Goal: Information Seeking & Learning: Find specific page/section

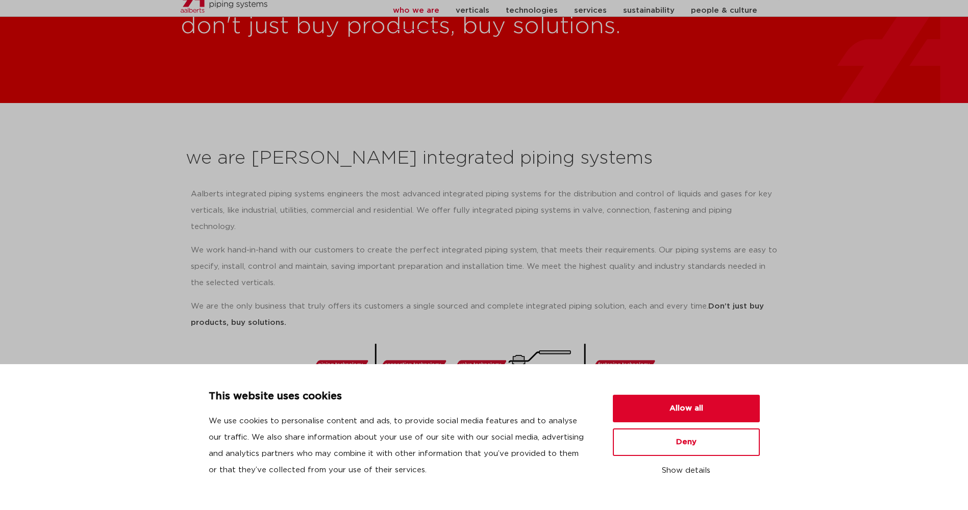
scroll to position [51, 0]
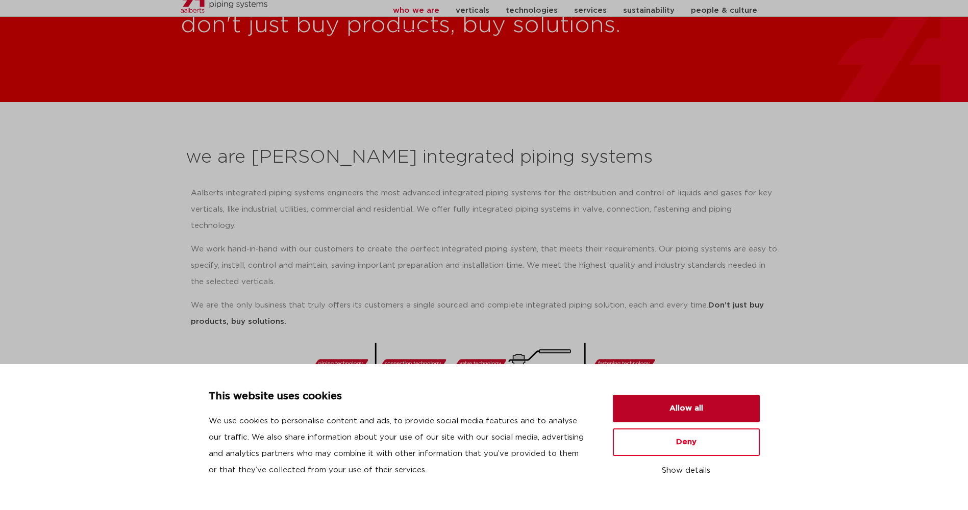
click at [677, 411] on button "Allow all" at bounding box center [686, 409] width 147 height 28
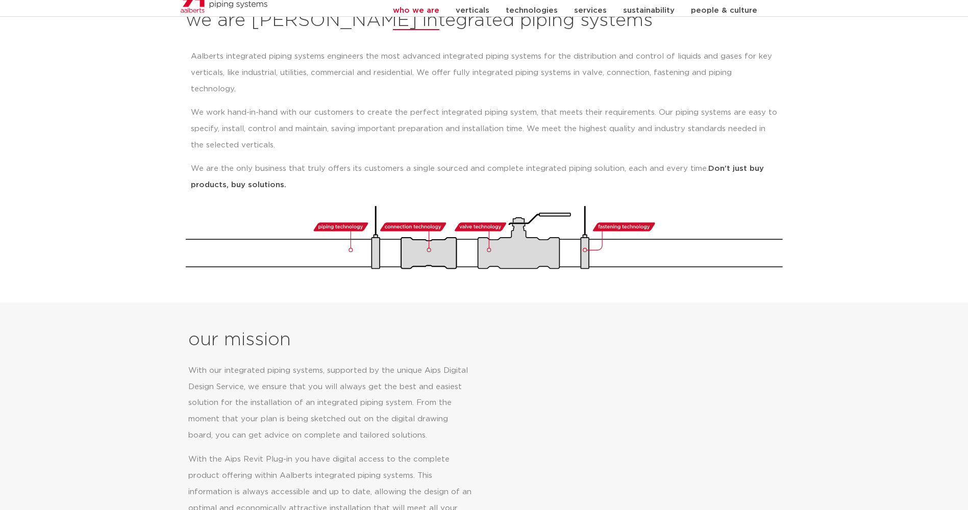
scroll to position [0, 0]
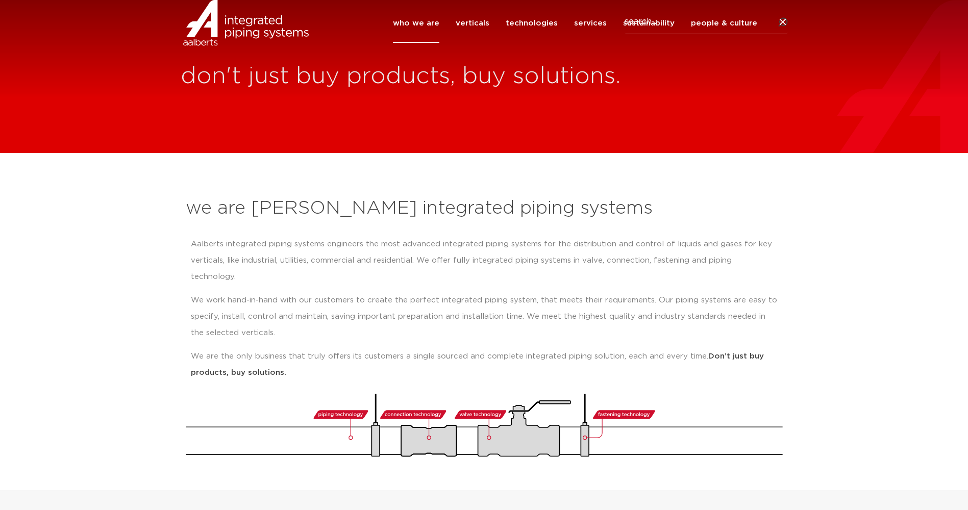
click at [436, 43] on link "who we are" at bounding box center [416, 23] width 46 height 39
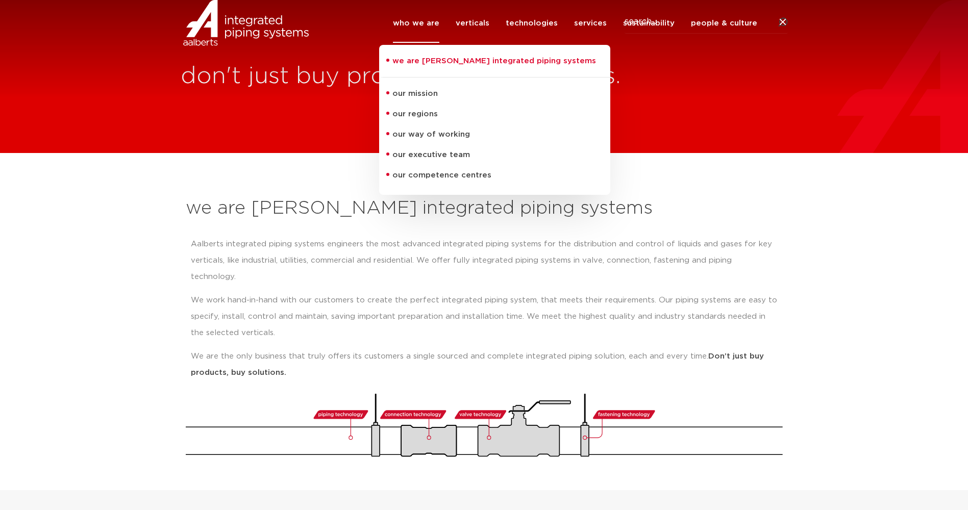
click at [308, 194] on div "we are Aalberts integrated piping systems Aalberts integrated piping systems en…" at bounding box center [484, 326] width 607 height 271
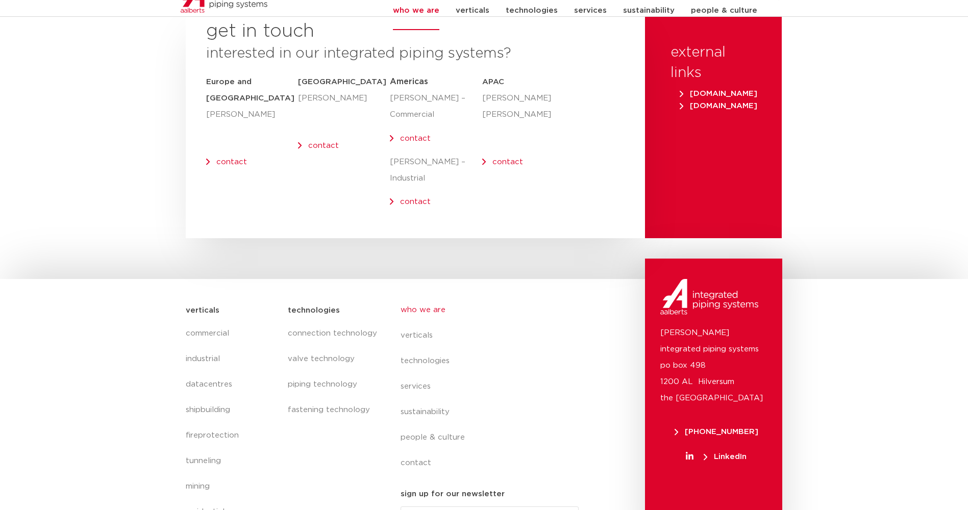
scroll to position [4158, 0]
drag, startPoint x: 733, startPoint y: 347, endPoint x: 668, endPoint y: 342, distance: 65.4
click at [668, 342] on p "Aalberts integrated piping systems po box 498 1200 AL Hilversum the Netherlands" at bounding box center [713, 365] width 107 height 82
drag, startPoint x: 668, startPoint y: 342, endPoint x: 649, endPoint y: 291, distance: 54.7
click at [650, 296] on div "Aalberts integrated piping systems po box 498 1200 AL Hilversum the Netherlands…" at bounding box center [713, 400] width 137 height 285
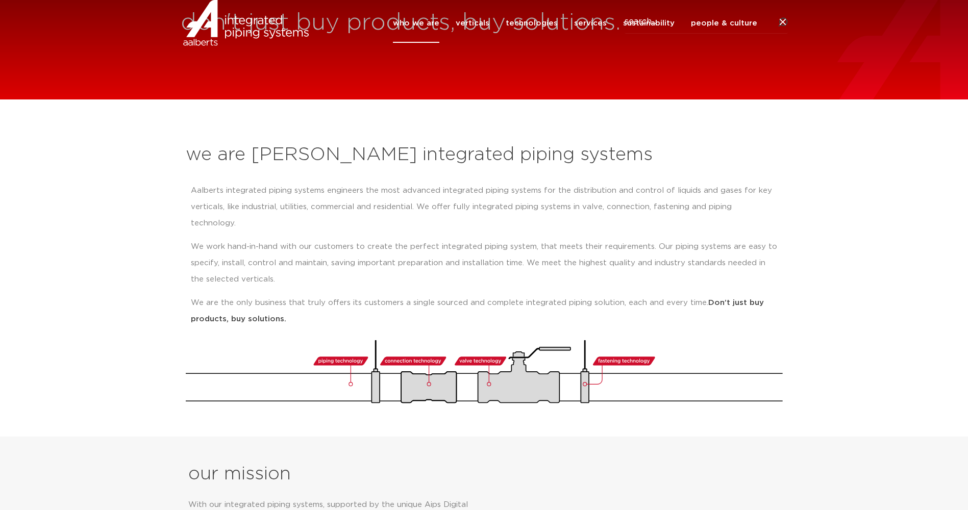
scroll to position [0, 0]
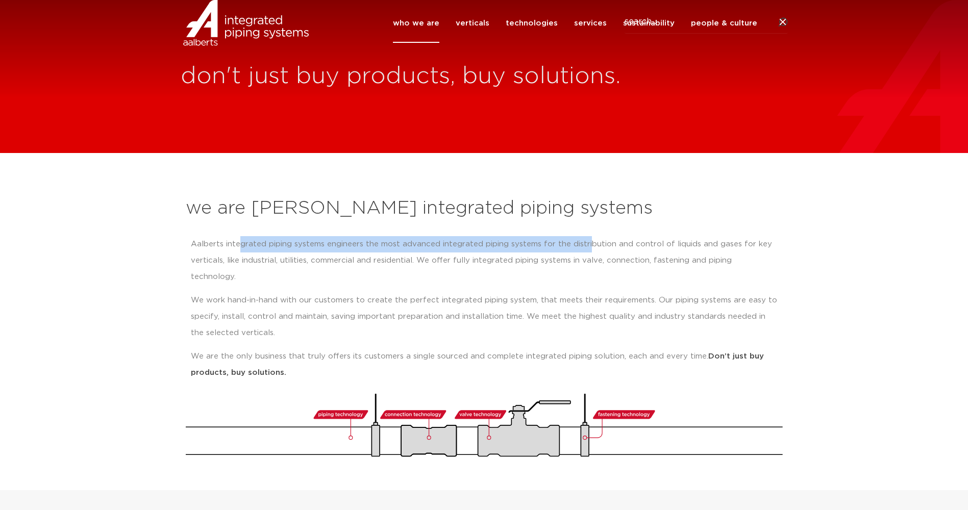
drag, startPoint x: 237, startPoint y: 245, endPoint x: 589, endPoint y: 245, distance: 351.6
click at [589, 245] on p "Aalberts integrated piping systems engineers the most advanced integrated pipin…" at bounding box center [484, 260] width 587 height 49
click at [378, 242] on p "Aalberts integrated piping systems engineers the most advanced integrated pipin…" at bounding box center [484, 260] width 587 height 49
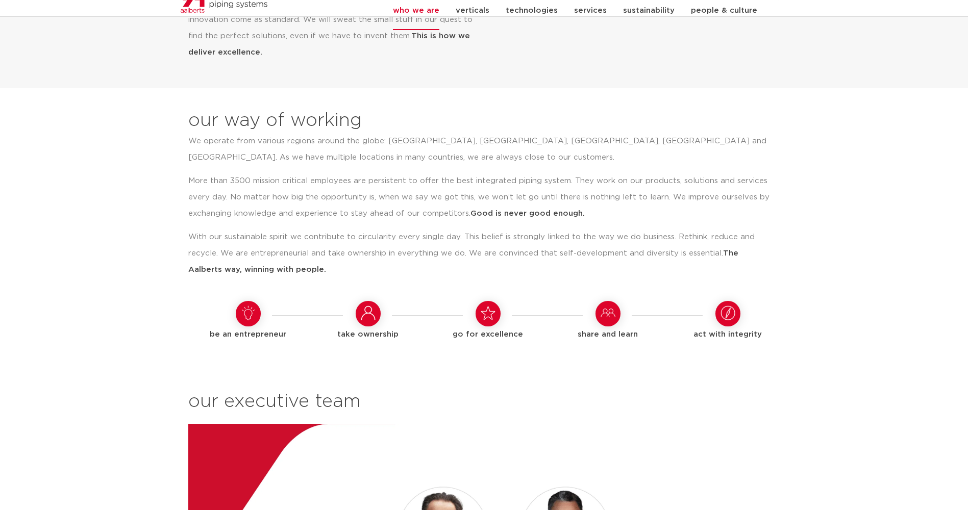
scroll to position [1225, 0]
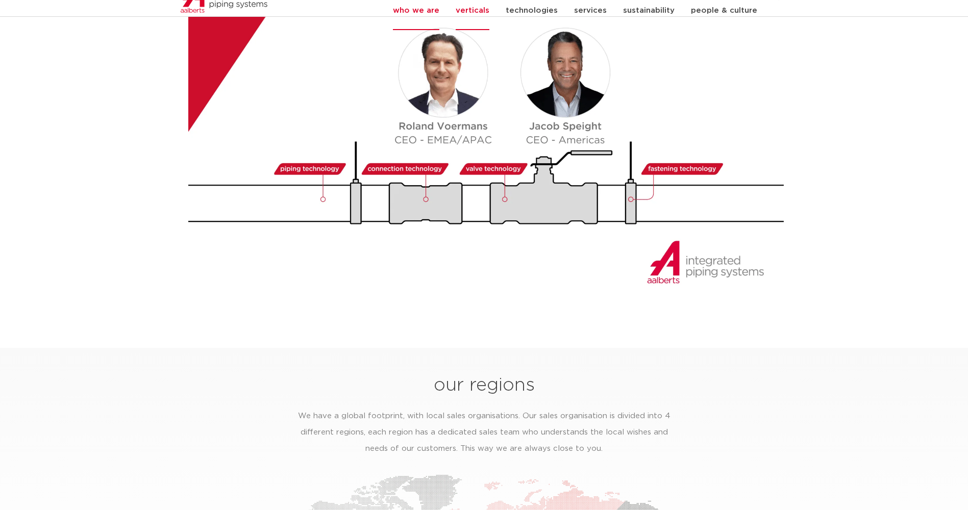
click at [489, 21] on link "verticals" at bounding box center [473, 10] width 34 height 39
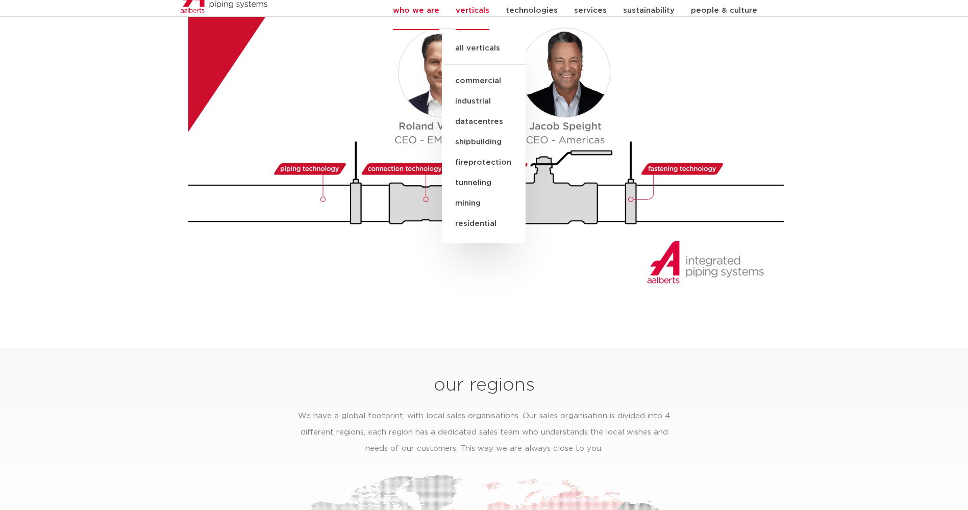
click at [487, 91] on link "commercial" at bounding box center [484, 81] width 84 height 20
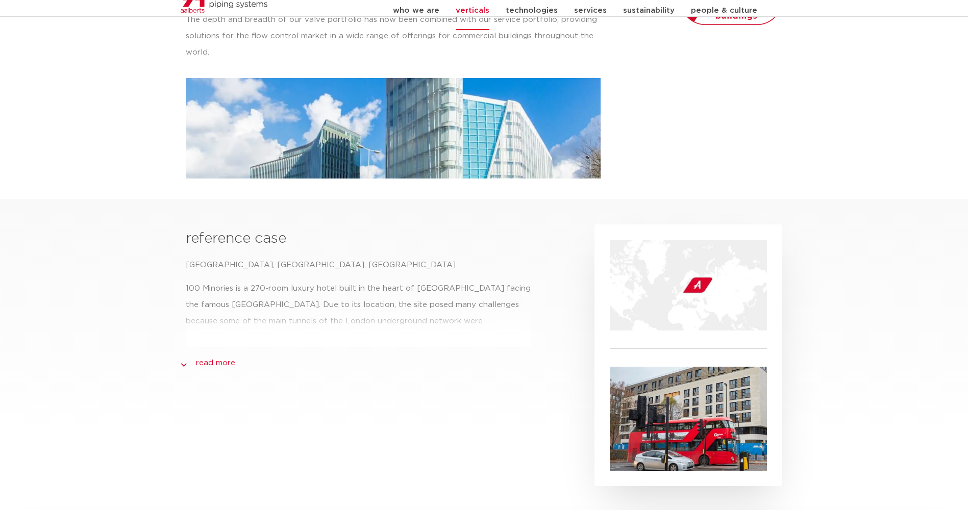
scroll to position [306, 0]
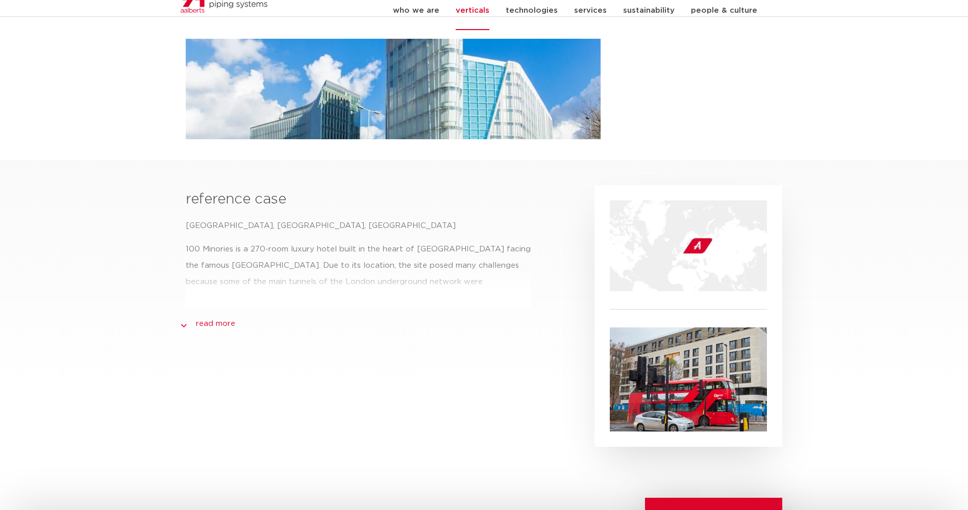
click at [221, 324] on link "read more" at bounding box center [215, 324] width 39 height 12
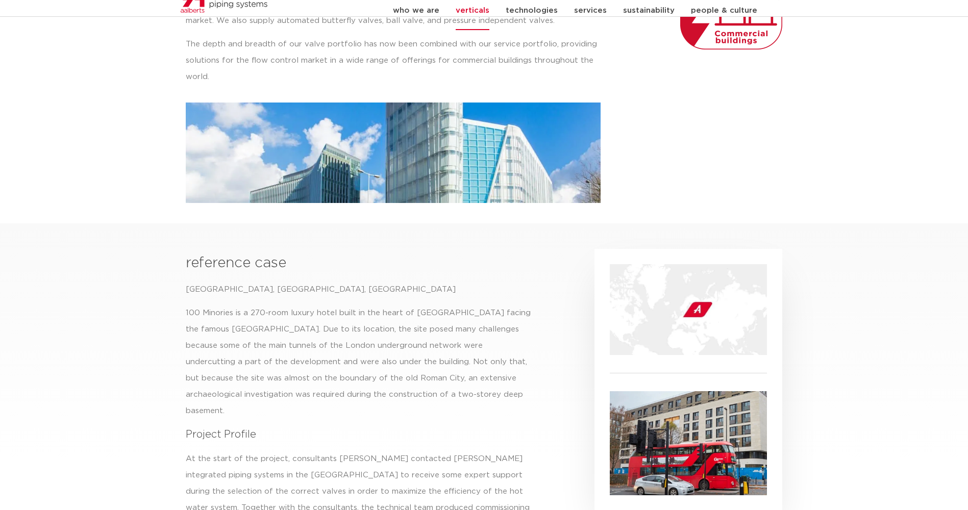
scroll to position [0, 0]
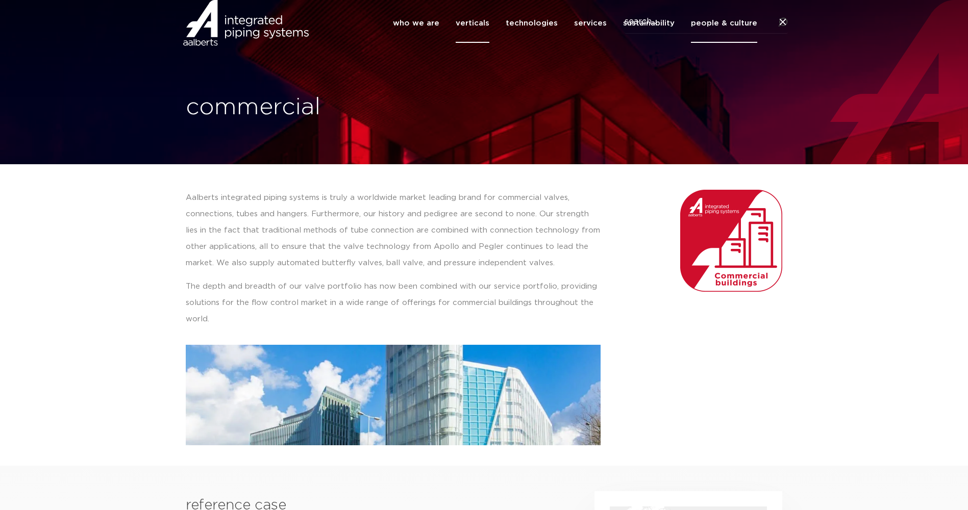
click at [717, 38] on link "people & culture" at bounding box center [724, 23] width 66 height 39
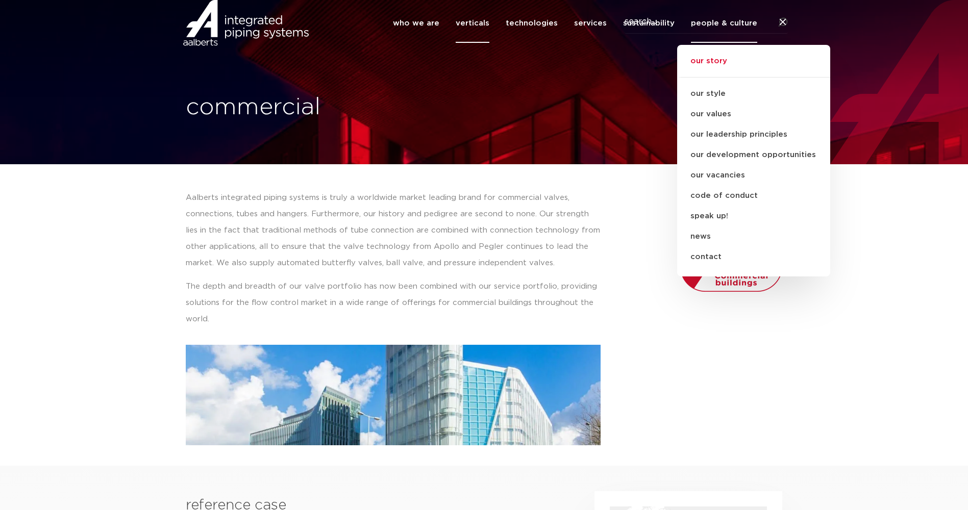
click at [725, 76] on link "our story" at bounding box center [753, 66] width 153 height 22
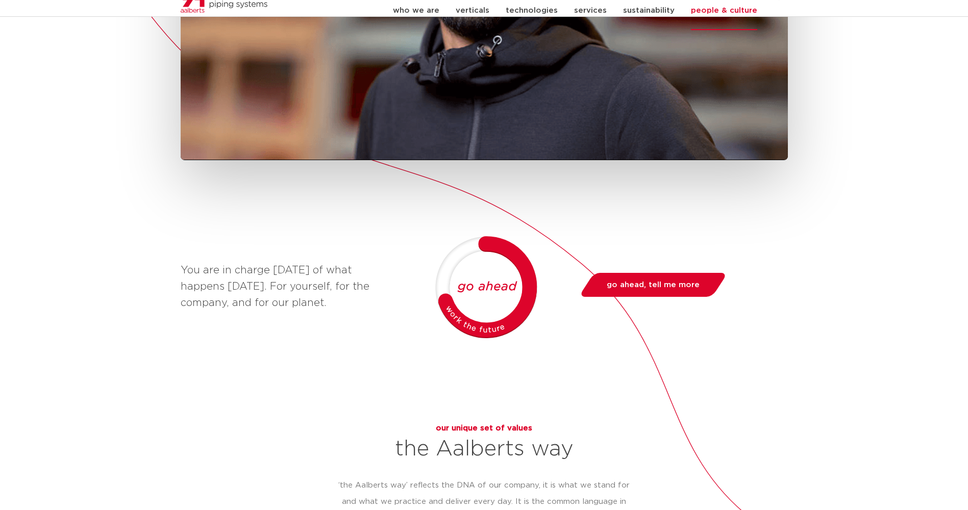
scroll to position [510, 0]
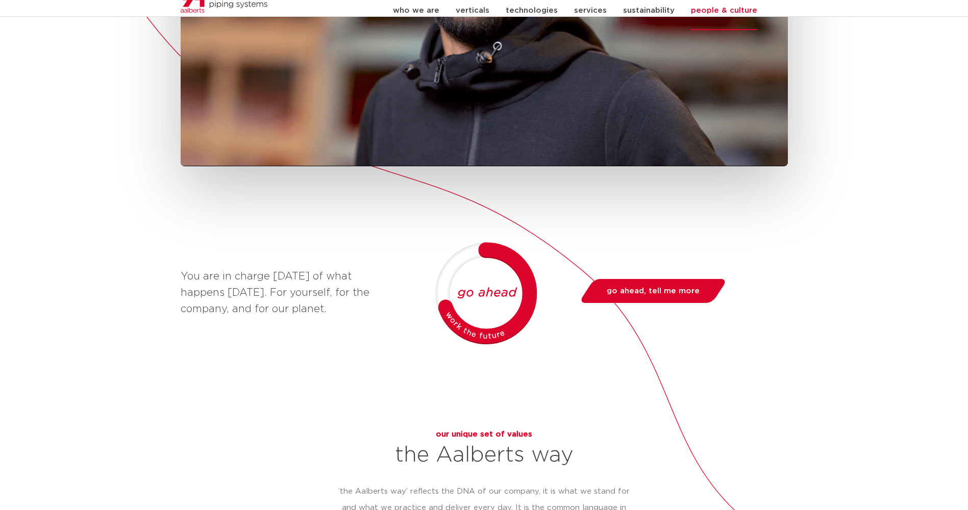
type input "IPS"
click button "Search" at bounding box center [0, 0] width 0 height 0
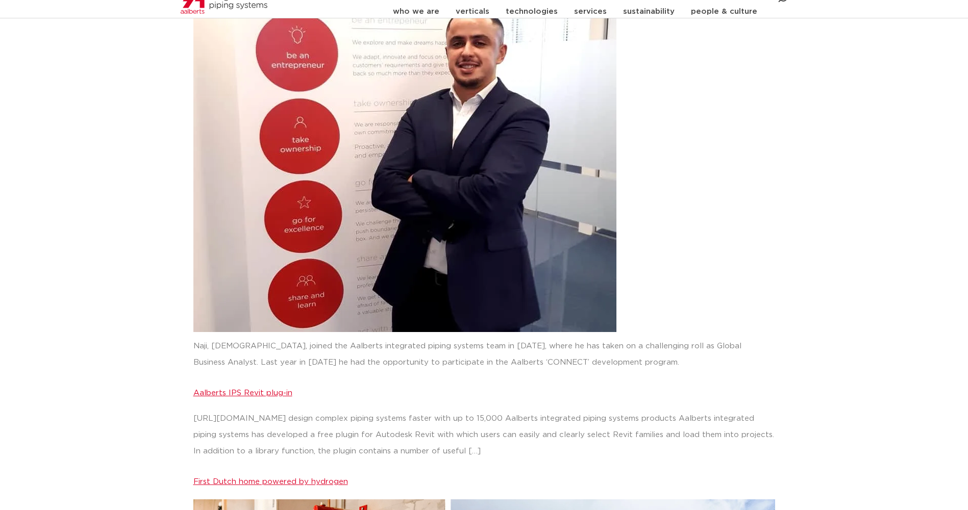
scroll to position [919, 0]
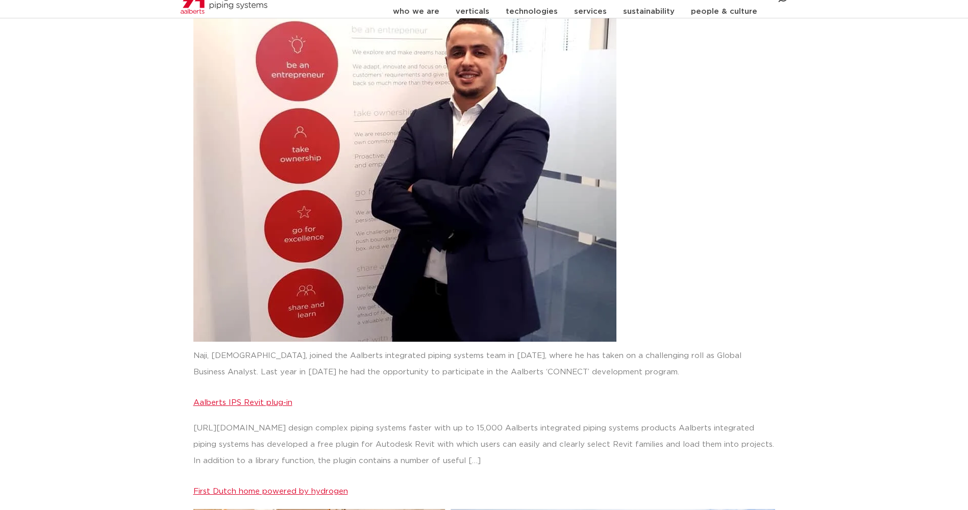
click at [268, 406] on link "Aalberts IPS Revit plug-in" at bounding box center [242, 403] width 99 height 8
